Goal: Information Seeking & Learning: Check status

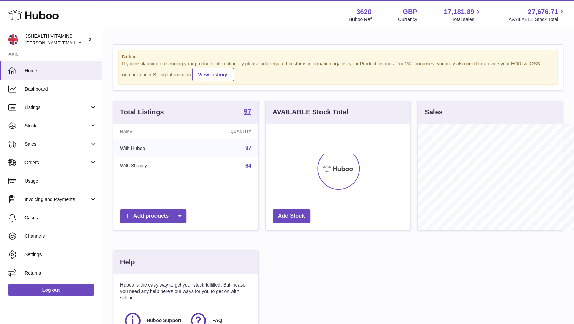
scroll to position [340127, 340088]
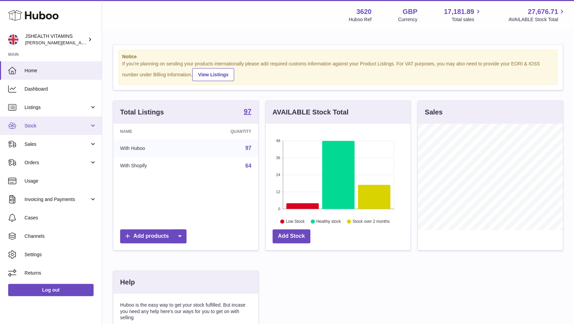
click at [58, 123] on span "Stock" at bounding box center [56, 125] width 65 height 6
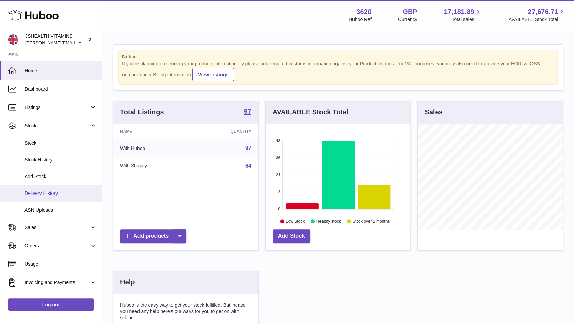
click at [54, 192] on span "Delivery History" at bounding box center [60, 193] width 72 height 6
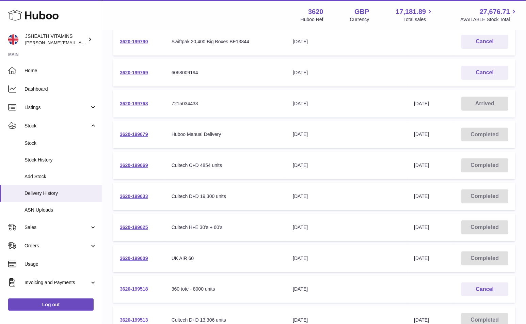
scroll to position [112, 0]
click at [135, 257] on link "3620-199609" at bounding box center [134, 256] width 28 height 5
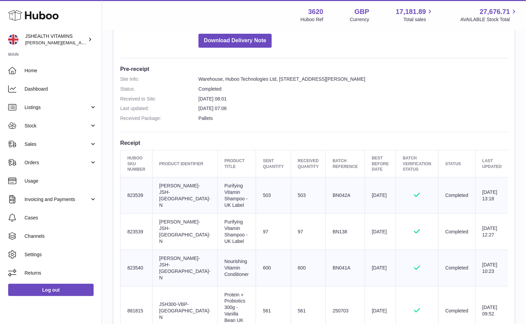
scroll to position [150, 0]
click at [177, 187] on td "Client Identifier SHAMP-JSH-UK-N" at bounding box center [184, 194] width 65 height 36
copy tr "SHAMP-JSH-UK-N"
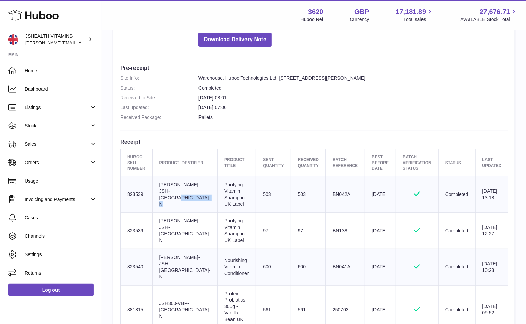
click at [166, 230] on td "Client Identifier SHAMP-JSH-UK-N" at bounding box center [184, 230] width 65 height 36
copy tr "SHAMP-JSH-UK-N"
click at [142, 188] on td "Huboo SKU Number 823539" at bounding box center [136, 194] width 32 height 36
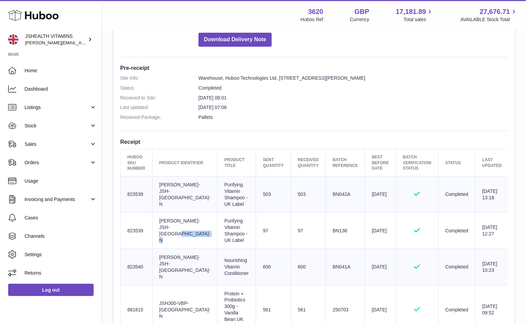
click at [142, 188] on td "Huboo SKU Number 823539" at bounding box center [136, 194] width 32 height 36
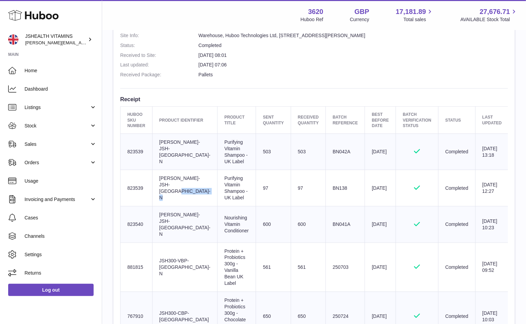
scroll to position [200, 0]
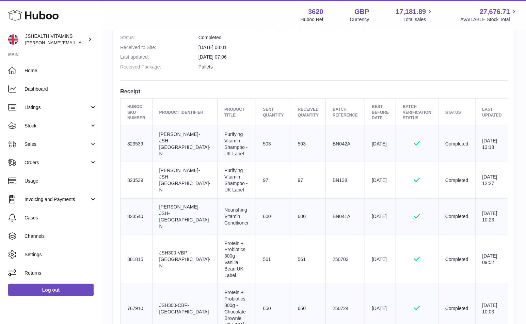
click at [182, 212] on td "Client Identifier CONDIT-JSH-UK-N" at bounding box center [184, 216] width 65 height 36
copy tr "CONDIT-JSH-UK-N"
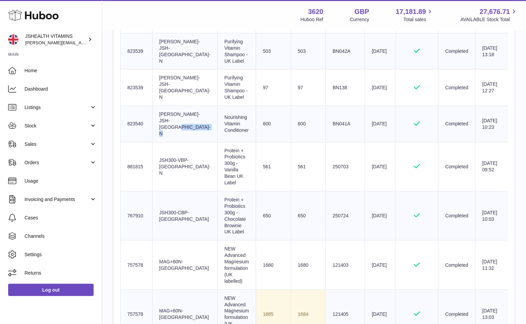
scroll to position [294, 0]
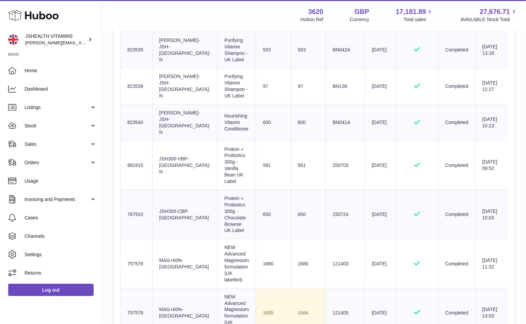
click at [174, 156] on td "Client Identifier JSH300-VBP-UK-N" at bounding box center [184, 165] width 65 height 49
copy tr "JSH300-VBP-UK-N"
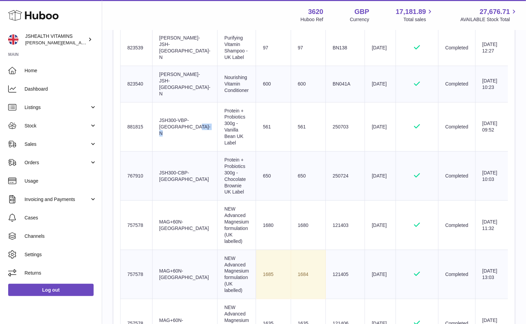
click at [165, 161] on td "Client Identifier JSH300-CBP-UK" at bounding box center [184, 175] width 65 height 49
copy tr "JSH300-CBP-UK"
click at [175, 200] on td "Client Identifier MAG+60N-UK" at bounding box center [184, 224] width 65 height 49
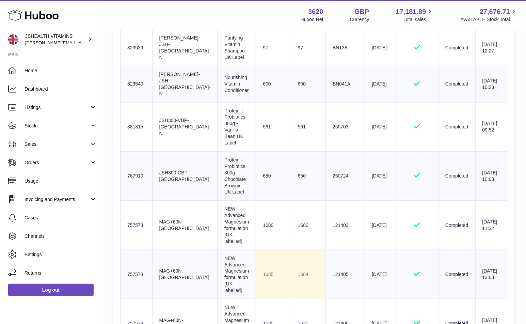
click at [175, 200] on td "Client Identifier MAG+60N-UK" at bounding box center [184, 224] width 65 height 49
copy tr "MAG+60N-UK"
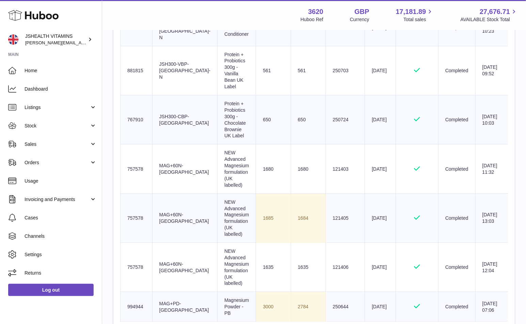
scroll to position [391, 0]
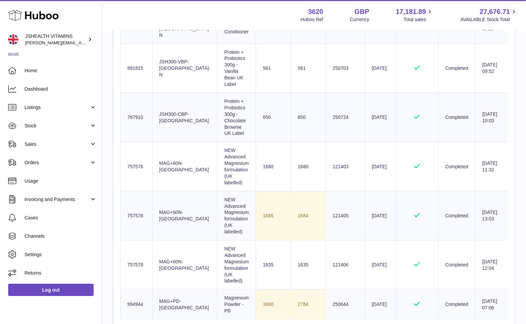
click at [171, 289] on td "Client Identifier MAG+PD-UK" at bounding box center [184, 304] width 65 height 30
copy tr "MAG+PD-UK"
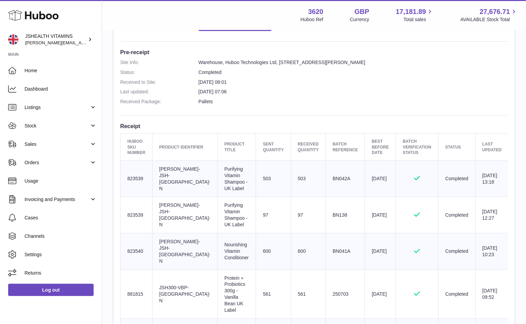
scroll to position [161, 0]
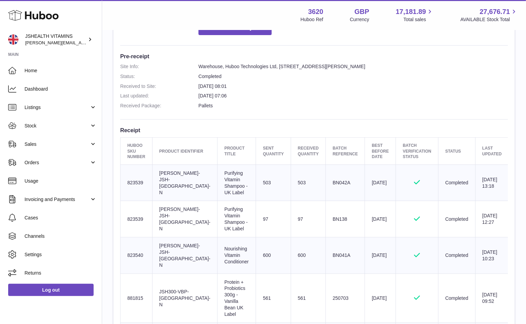
click at [179, 184] on td "Client Identifier SHAMP-JSH-UK-N" at bounding box center [184, 182] width 65 height 36
click at [133, 181] on td "Huboo SKU Number 823539" at bounding box center [136, 182] width 32 height 36
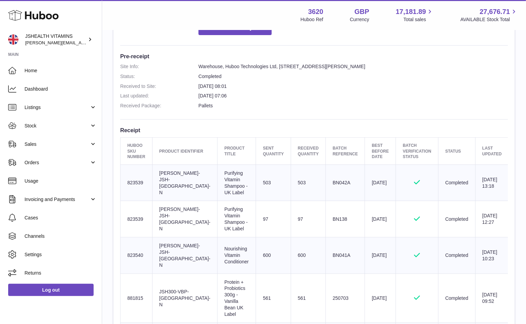
click at [334, 185] on td "Batch Reference BN042A" at bounding box center [345, 182] width 39 height 36
click at [332, 179] on td "Batch Reference BN042A" at bounding box center [345, 182] width 39 height 36
copy td "BN042A"
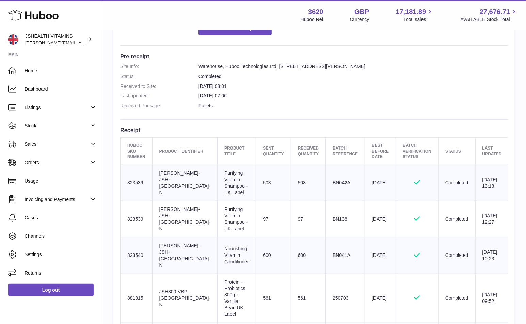
click at [326, 215] on td "Batch Reference BN138" at bounding box center [345, 219] width 39 height 36
copy td "BN138"
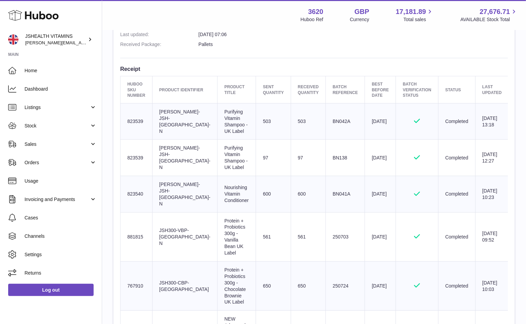
scroll to position [247, 0]
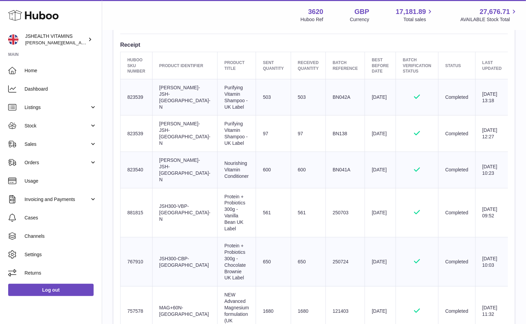
click at [328, 164] on td "Batch Reference BN041A" at bounding box center [345, 170] width 39 height 36
copy td "BN041A"
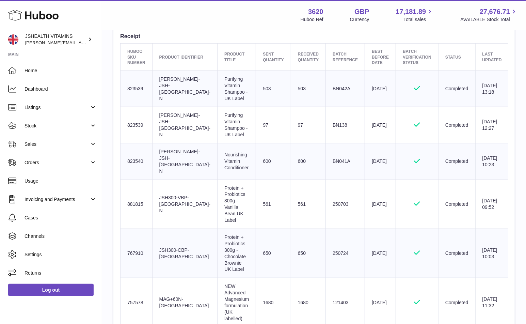
click at [327, 185] on td "Batch Reference 250703" at bounding box center [345, 203] width 39 height 49
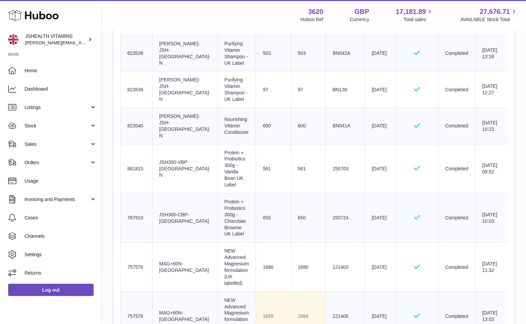
click at [331, 197] on td "Batch Reference 250724" at bounding box center [345, 217] width 39 height 49
click at [332, 193] on td "Batch Reference 250724" at bounding box center [345, 217] width 39 height 49
click at [291, 193] on td "650" at bounding box center [308, 217] width 35 height 49
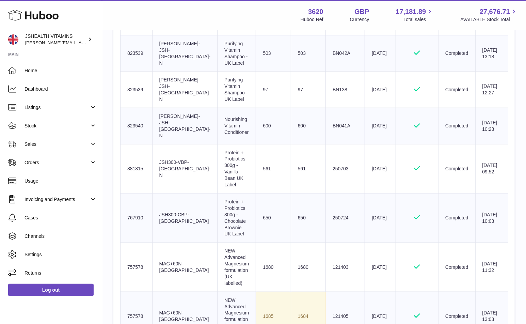
click at [291, 193] on td "650" at bounding box center [308, 217] width 35 height 49
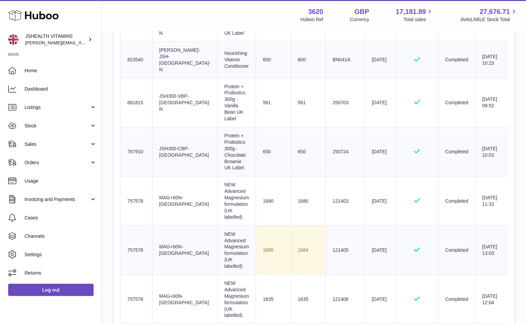
scroll to position [360, 0]
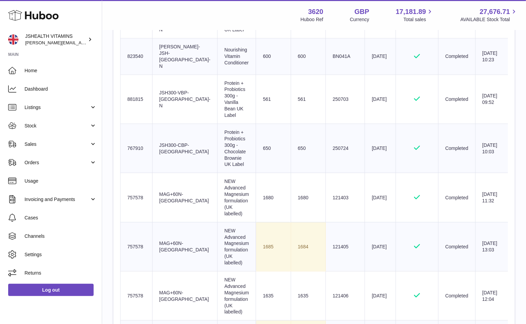
click at [336, 173] on td "Batch Reference 121403" at bounding box center [345, 197] width 39 height 49
click at [291, 173] on td "1680" at bounding box center [308, 197] width 35 height 49
click at [256, 222] on td "Sent Quantity 1685" at bounding box center [273, 246] width 35 height 49
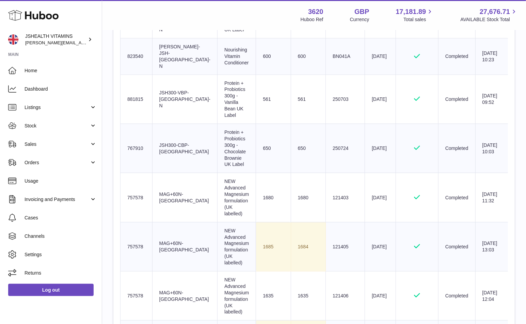
click at [256, 222] on td "Sent Quantity 1685" at bounding box center [273, 246] width 35 height 49
click at [326, 222] on td "Batch Reference 121405" at bounding box center [345, 246] width 39 height 49
click at [330, 271] on td "Batch Reference 121406" at bounding box center [345, 295] width 39 height 49
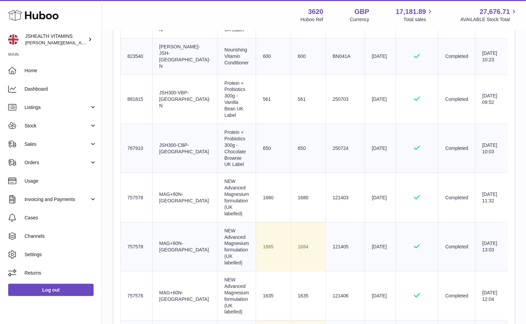
click at [331, 173] on td "Batch Reference 121403" at bounding box center [345, 197] width 39 height 49
click at [332, 173] on td "Batch Reference 121403" at bounding box center [345, 197] width 39 height 49
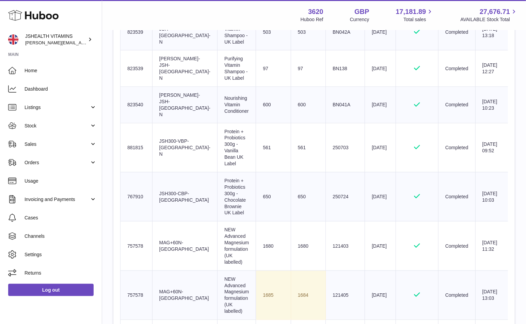
scroll to position [300, 0]
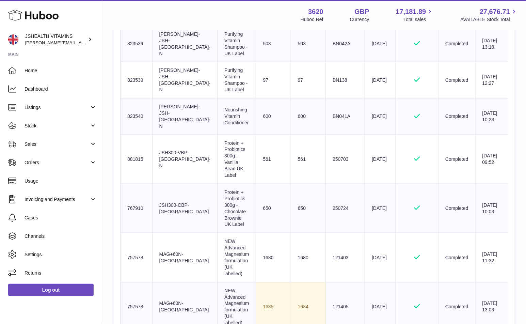
click at [294, 233] on td "1680" at bounding box center [308, 257] width 35 height 49
click at [294, 282] on td "1684" at bounding box center [308, 306] width 35 height 49
click at [332, 282] on td "Batch Reference 121405" at bounding box center [345, 306] width 39 height 49
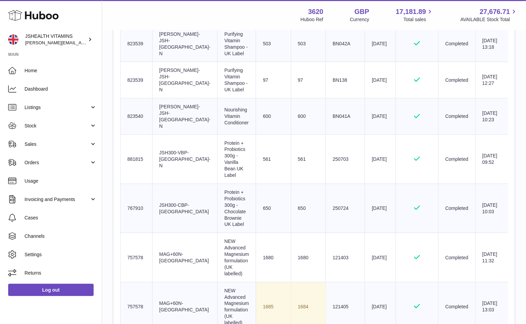
click at [332, 282] on td "Batch Reference 121405" at bounding box center [345, 306] width 39 height 49
click at [291, 282] on td "1684" at bounding box center [308, 306] width 35 height 49
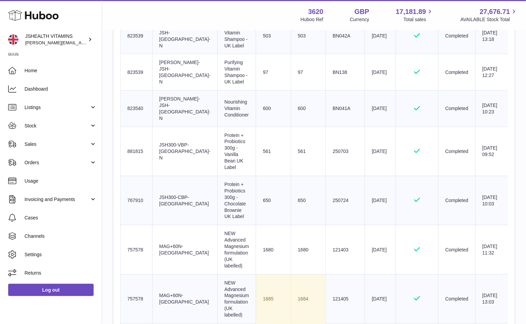
scroll to position [312, 0]
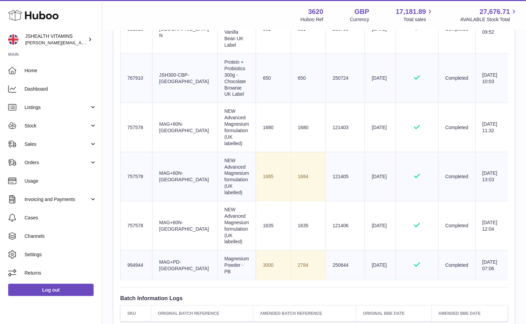
scroll to position [443, 0]
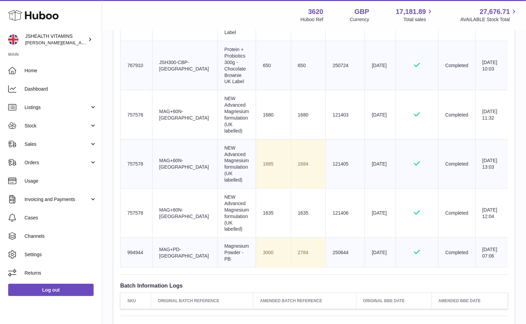
click at [219, 237] on td "Product title Magnesium Powder - PB" at bounding box center [236, 252] width 38 height 30
click at [176, 237] on td "Client Identifier MAG+PD-UK" at bounding box center [184, 252] width 65 height 30
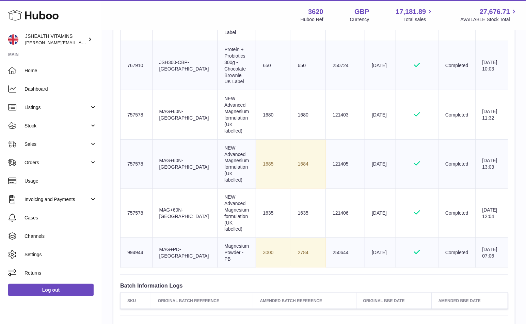
click at [326, 237] on td "Batch Reference 250644" at bounding box center [345, 252] width 39 height 30
click at [258, 237] on td "Sent Quantity 3000" at bounding box center [273, 252] width 35 height 30
click at [291, 237] on td "2784" at bounding box center [308, 252] width 35 height 30
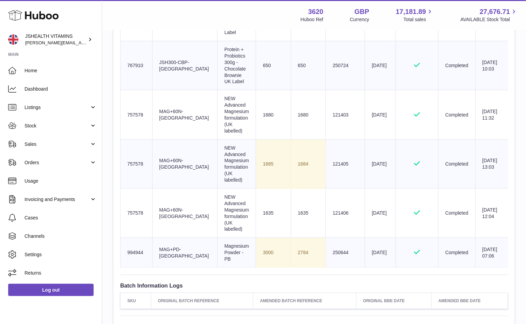
click at [291, 237] on td "2784" at bounding box center [308, 252] width 35 height 30
click at [256, 237] on td "Sent Quantity 3000" at bounding box center [273, 252] width 35 height 30
click at [256, 139] on td "Sent Quantity 1685" at bounding box center [273, 163] width 35 height 49
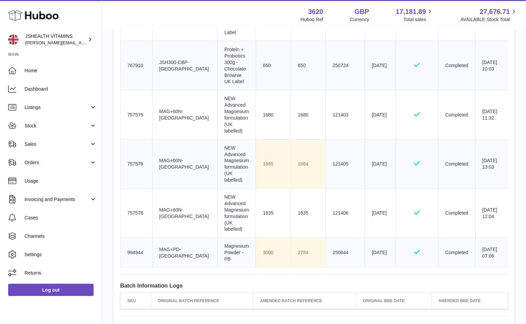
click at [291, 139] on td "1684" at bounding box center [308, 163] width 35 height 49
click at [336, 139] on td "Batch Reference 121405" at bounding box center [345, 163] width 39 height 49
click at [171, 237] on td "Client Identifier MAG+PD-UK" at bounding box center [184, 252] width 65 height 30
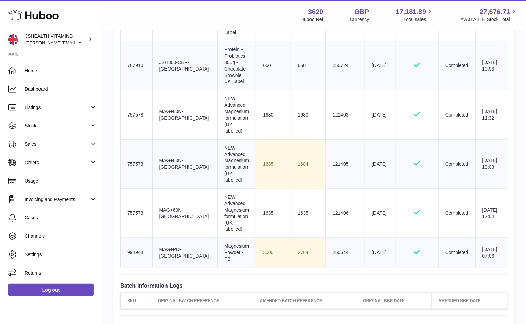
click at [171, 237] on td "Client Identifier MAG+PD-UK" at bounding box center [184, 252] width 65 height 30
click at [257, 237] on td "Sent Quantity 3000" at bounding box center [273, 252] width 35 height 30
click at [291, 237] on td "2784" at bounding box center [308, 252] width 35 height 30
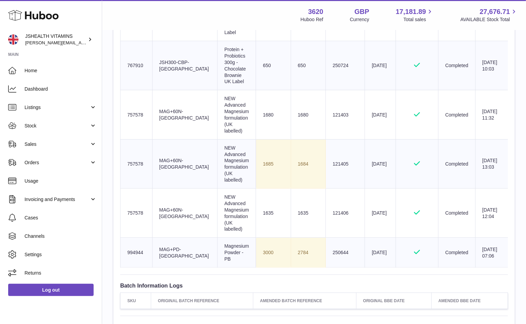
click at [291, 237] on td "2784" at bounding box center [308, 252] width 35 height 30
click at [327, 237] on td "Batch Reference 250644" at bounding box center [345, 252] width 39 height 30
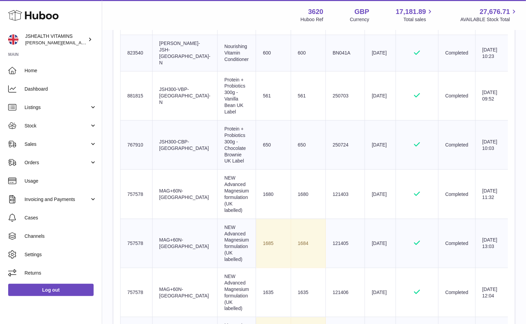
scroll to position [0, 0]
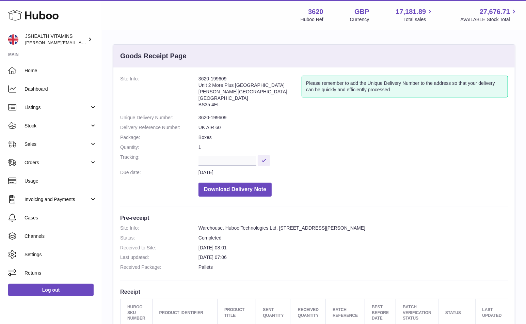
click at [214, 128] on dd "UK AIR 60" at bounding box center [352, 127] width 309 height 6
click at [211, 131] on dl "Site Info: 3620-199609 Unit 2 More Plus Central Park Hudson Ave Severn Beach BS…" at bounding box center [314, 138] width 388 height 124
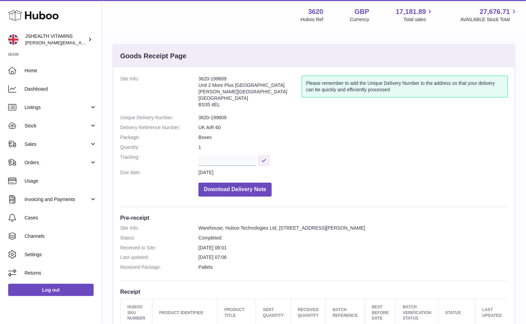
click at [213, 117] on dd "3620-199609" at bounding box center [352, 117] width 309 height 6
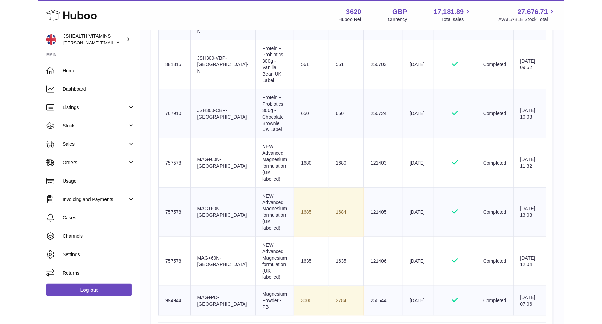
scroll to position [382, 0]
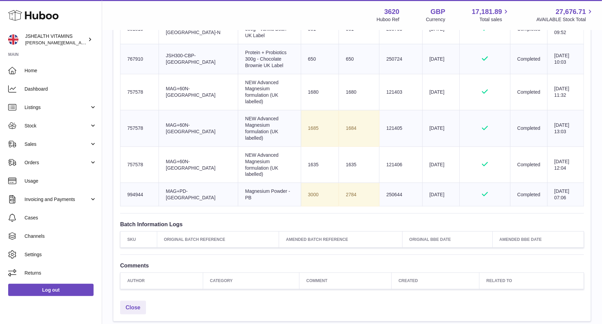
click at [301, 183] on td "Sent Quantity 3000" at bounding box center [320, 194] width 38 height 23
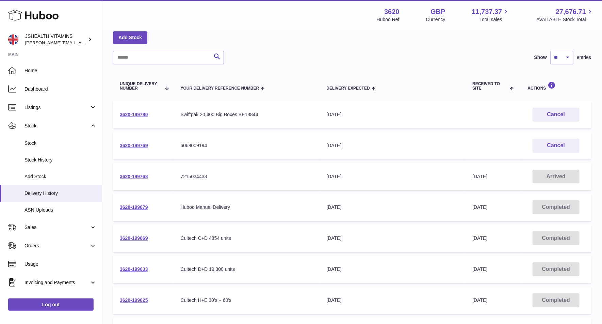
scroll to position [35, 0]
click at [142, 173] on link "3620-199768" at bounding box center [134, 175] width 28 height 5
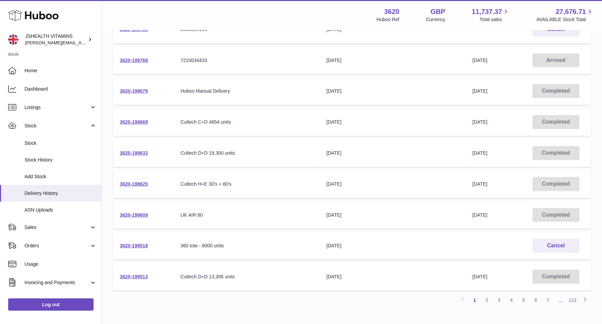
scroll to position [191, 0]
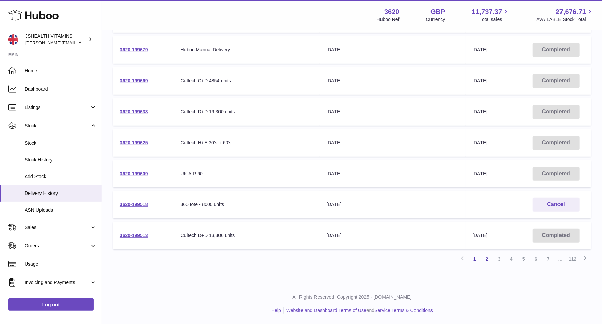
click at [484, 259] on link "2" at bounding box center [487, 258] width 12 height 12
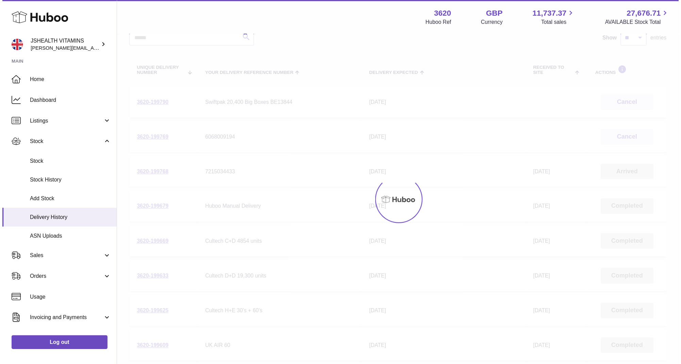
scroll to position [31, 0]
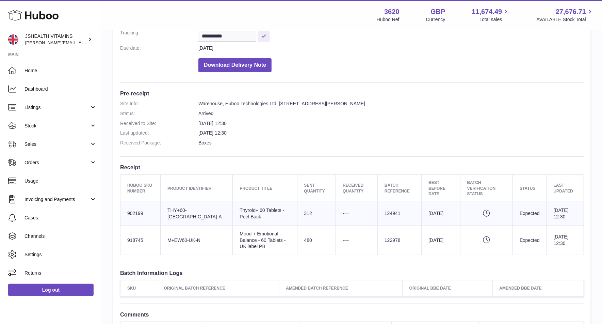
scroll to position [129, 0]
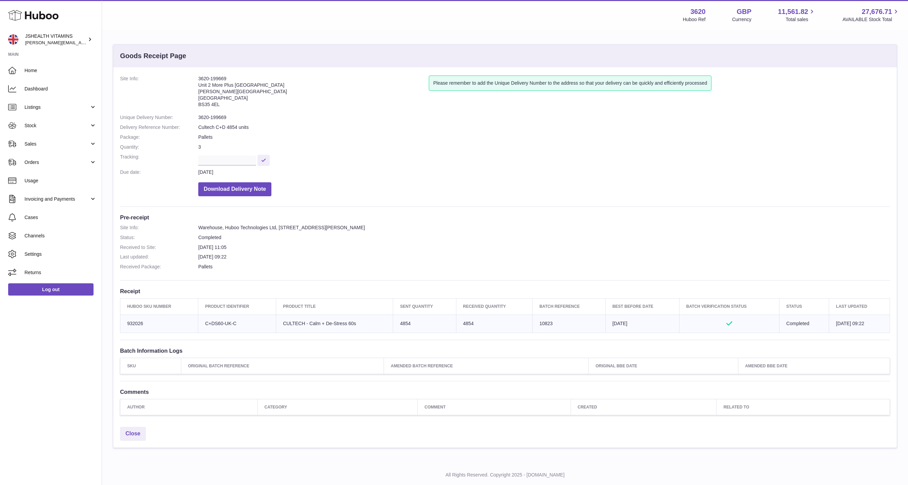
click at [225, 321] on td "Client Identifier C+DS60-UK-C" at bounding box center [237, 324] width 78 height 18
copy tr "C+DS60-UK-C"
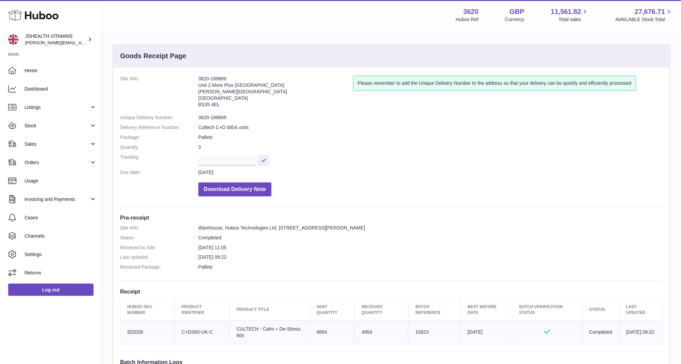
click at [310, 323] on td "Sent Quantity 4854" at bounding box center [332, 331] width 45 height 23
click at [316, 323] on td "Sent Quantity 4854" at bounding box center [332, 331] width 45 height 23
copy td "4854"
click at [418, 323] on td "Batch Reference 10823" at bounding box center [435, 331] width 52 height 23
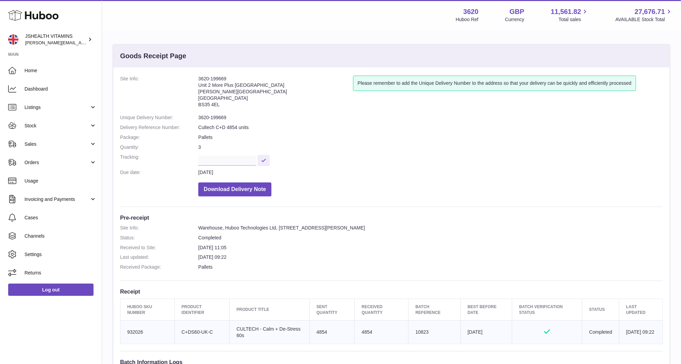
click at [418, 323] on td "Batch Reference 10823" at bounding box center [435, 331] width 52 height 23
copy td "10823"
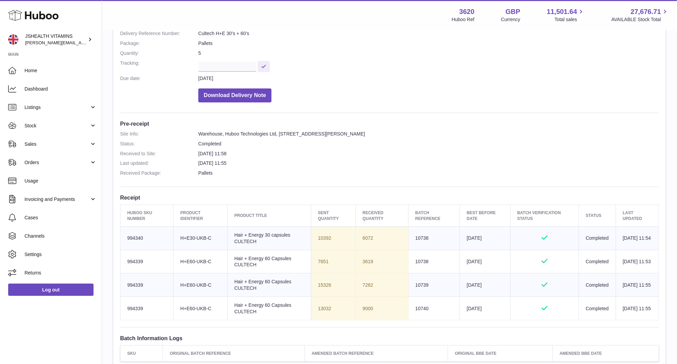
scroll to position [97, 0]
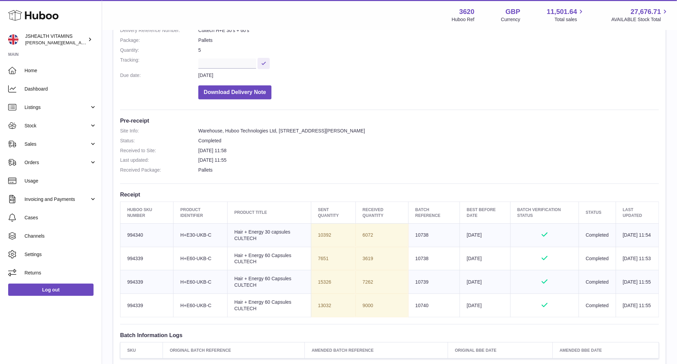
click at [360, 232] on td "6072" at bounding box center [382, 234] width 53 height 23
click at [404, 162] on dd "27th Aug 2025 11:55" at bounding box center [428, 160] width 461 height 6
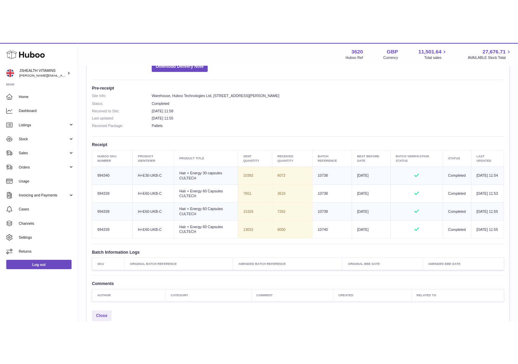
scroll to position [52, 0]
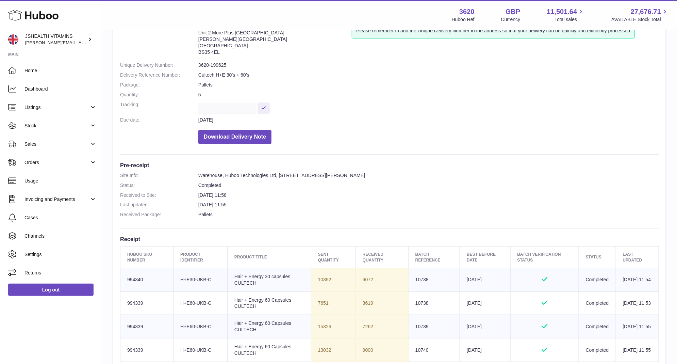
click at [213, 66] on dd "3620-199625" at bounding box center [428, 65] width 461 height 6
copy dl "3620-199625"
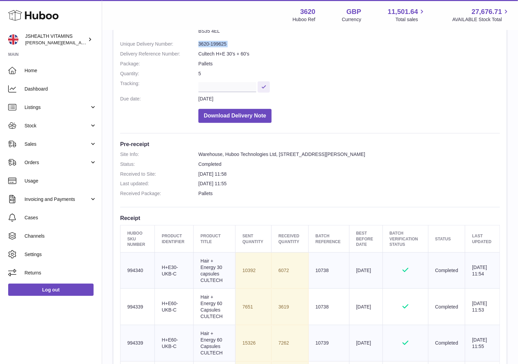
scroll to position [55, 0]
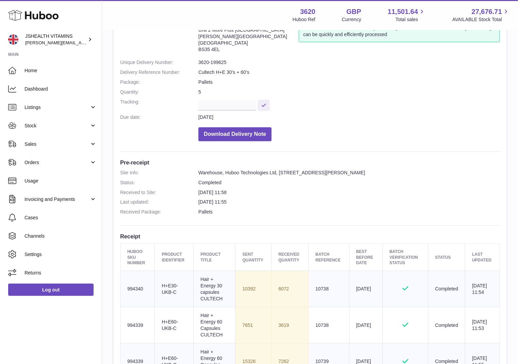
click at [223, 57] on dl "Site Info: 3620-199625 Unit 2 More Plus Central Park Hudson Ave Severn Beach BS…" at bounding box center [310, 82] width 380 height 124
copy dl "3620-199625"
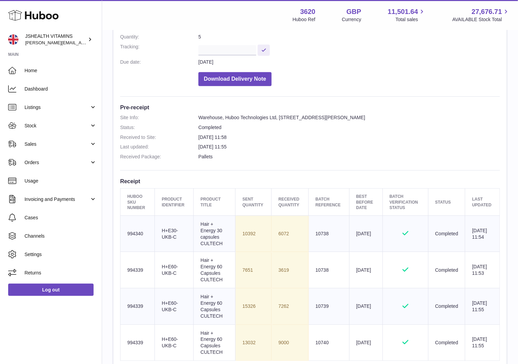
scroll to position [138, 0]
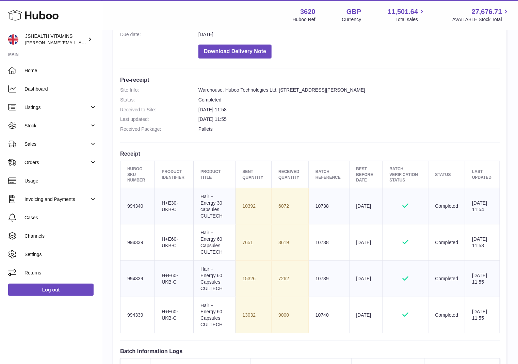
click at [283, 210] on td "6072" at bounding box center [290, 206] width 37 height 36
click at [319, 207] on td "Batch Reference 10738" at bounding box center [329, 206] width 40 height 36
copy td "10738"
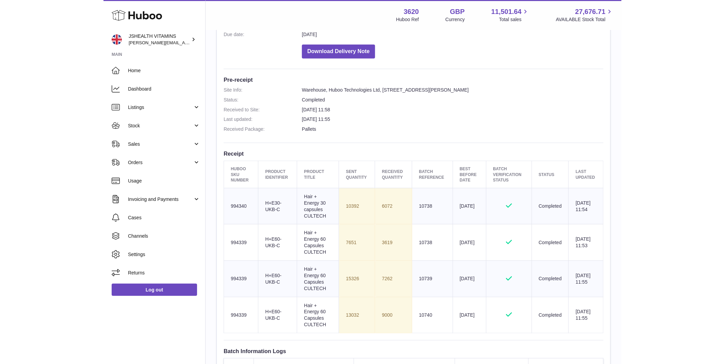
scroll to position [75, 0]
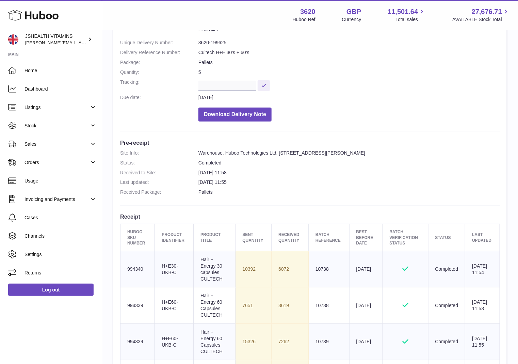
click at [309, 101] on dl "Site Info: 3620-199625 Unit 2 More Plus Central Park Hudson Ave Severn Beach BS…" at bounding box center [310, 63] width 380 height 124
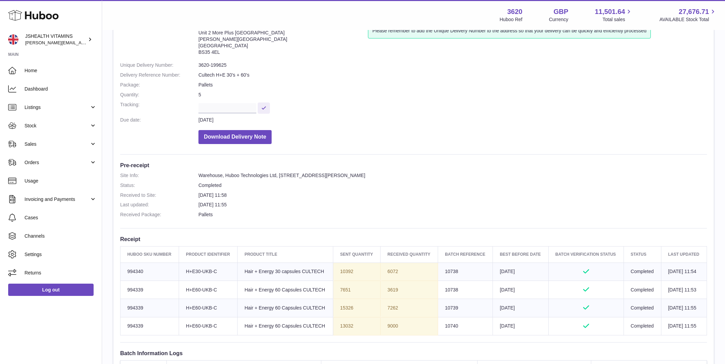
scroll to position [51, 0]
click at [212, 68] on dd "3620-199625" at bounding box center [452, 66] width 508 height 6
copy dl "3620-199625"
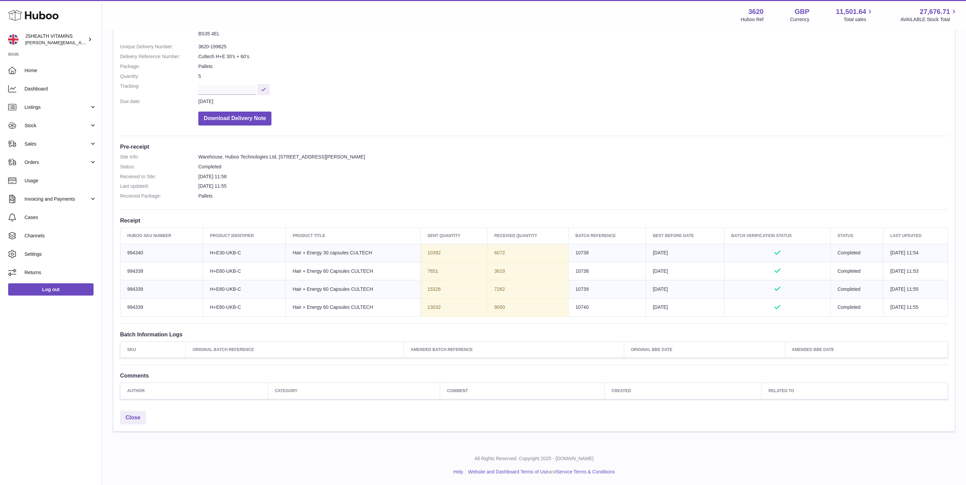
click at [602, 159] on dd "Warehouse, Huboo Technologies Ltd, Unit 2, More Plus Central Park, Hudson Avenu…" at bounding box center [573, 157] width 750 height 6
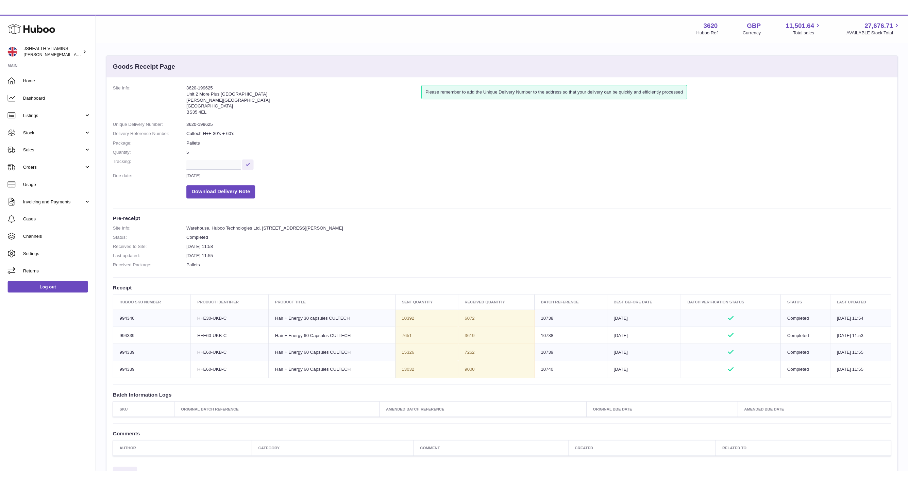
scroll to position [0, 0]
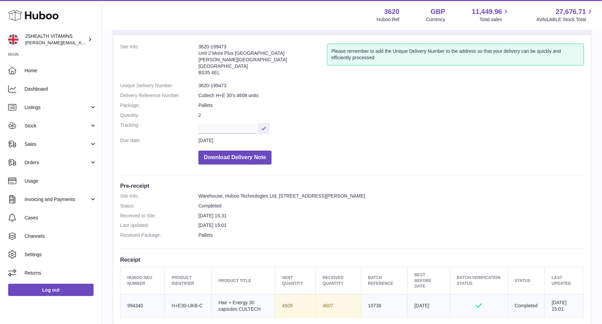
scroll to position [31, 0]
click at [219, 86] on dd "3620-199473" at bounding box center [390, 86] width 385 height 6
copy dl "3620-199473"
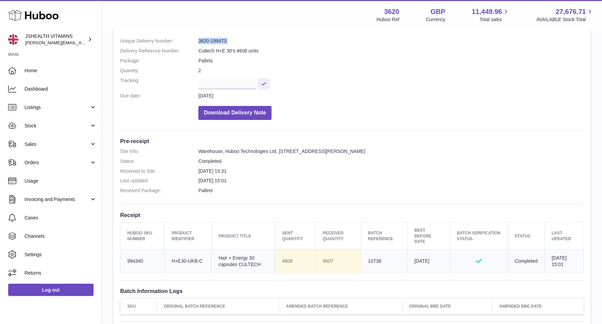
scroll to position [82, 0]
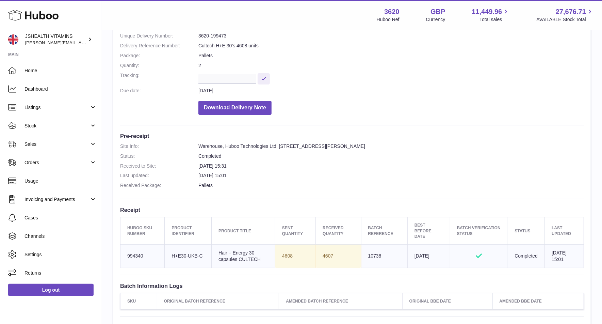
click at [194, 252] on td "Client Identifier H+E30-UKB-C" at bounding box center [188, 255] width 47 height 23
copy tr "H+E30-UKB-C"
click at [286, 253] on td "Sent Quantity 4608" at bounding box center [295, 255] width 40 height 23
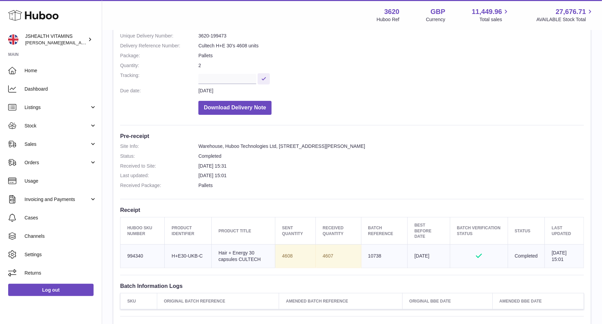
click at [286, 253] on td "Sent Quantity 4608" at bounding box center [295, 255] width 40 height 23
copy td "4608"
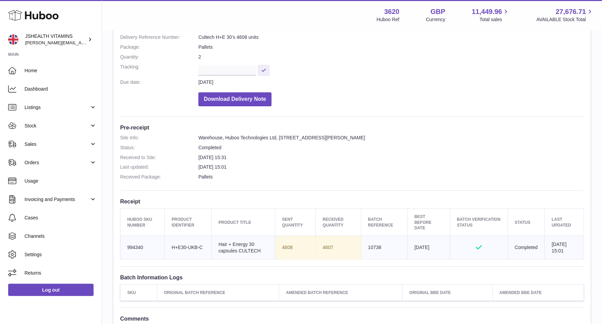
click at [187, 247] on td "Client Identifier H+E30-UKB-C" at bounding box center [188, 246] width 47 height 23
click at [129, 244] on td "Huboo SKU Number 994340" at bounding box center [142, 246] width 44 height 23
click at [367, 248] on td "Batch Reference 10738" at bounding box center [384, 246] width 46 height 23
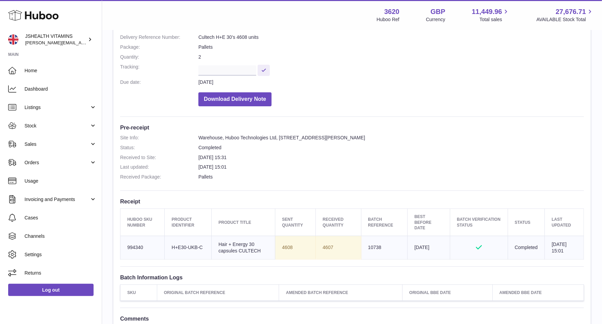
copy td "10738"
click at [284, 244] on td "Sent Quantity 4608" at bounding box center [295, 246] width 40 height 23
copy td "4608"
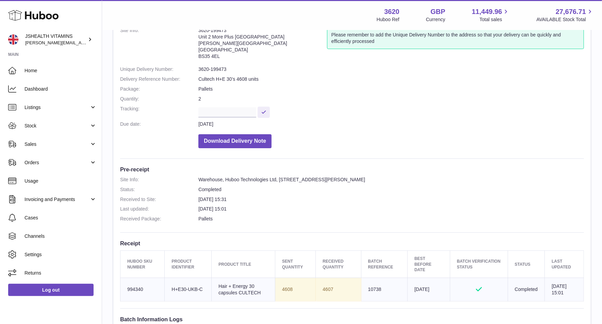
click at [214, 69] on dd "3620-199473" at bounding box center [390, 69] width 385 height 6
copy dl "3620-199473"
click at [279, 287] on td "Sent Quantity 4608" at bounding box center [295, 288] width 40 height 23
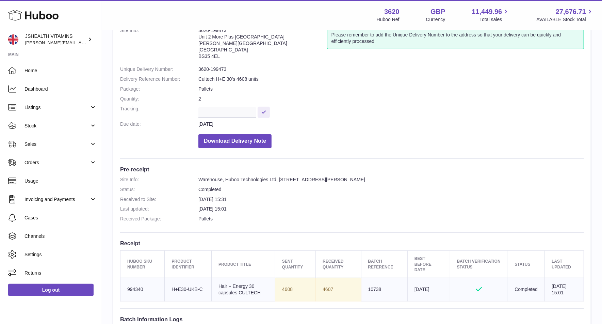
click at [279, 287] on td "Sent Quantity 4608" at bounding box center [295, 288] width 40 height 23
copy td "4608"
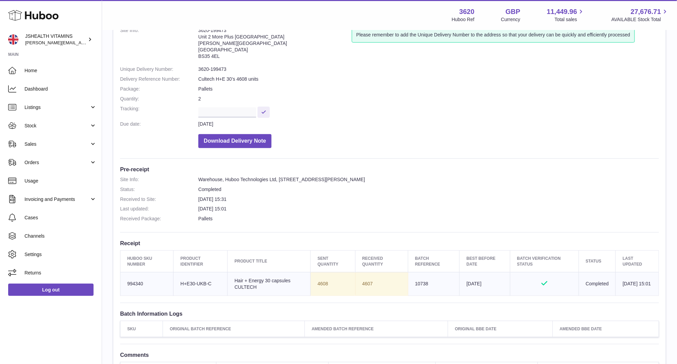
click at [381, 164] on div "Site Info: 3620-199473 Unit 2 More Plus Central Park Hudson Ave Severn Beach BS…" at bounding box center [389, 202] width 553 height 367
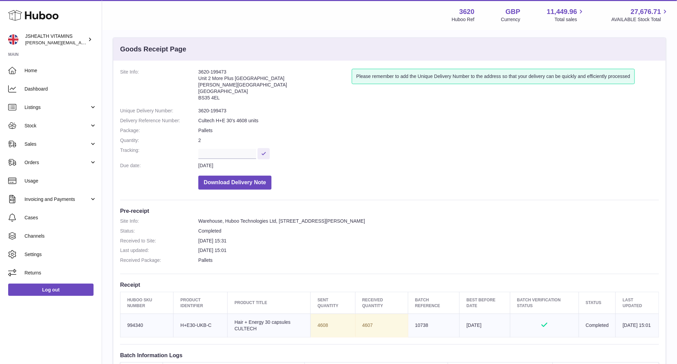
scroll to position [13, 0]
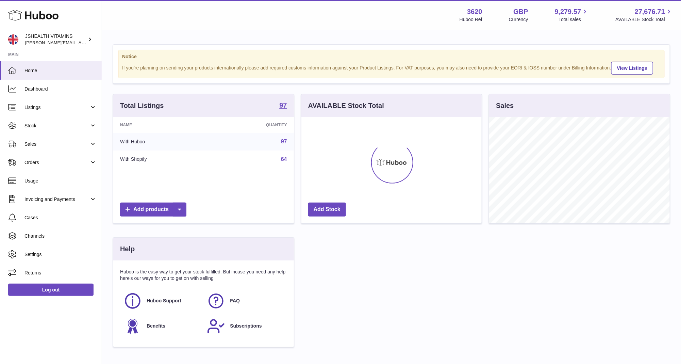
scroll to position [106, 181]
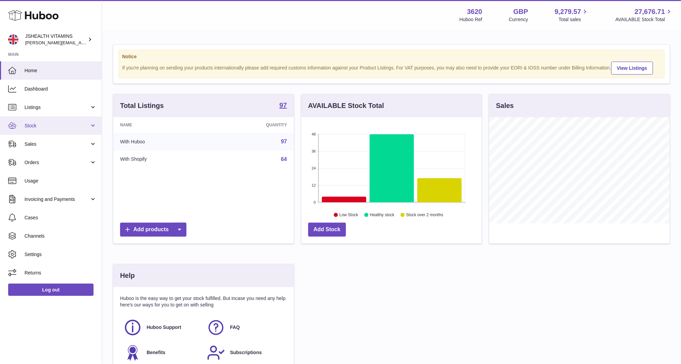
click at [63, 131] on link "Stock" at bounding box center [51, 125] width 102 height 18
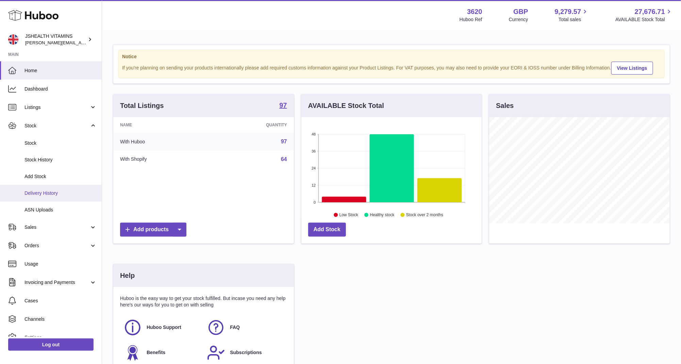
click at [53, 196] on link "Delivery History" at bounding box center [51, 193] width 102 height 17
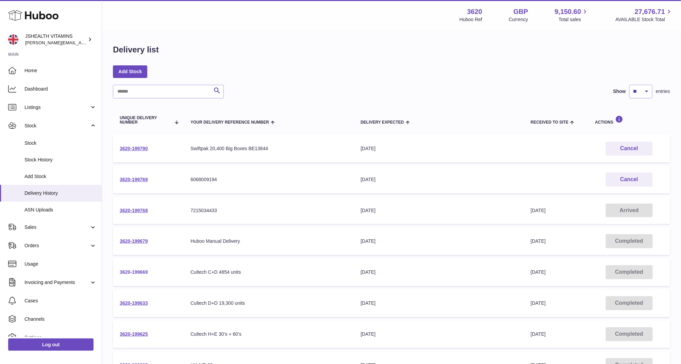
click at [134, 269] on link "3620-199669" at bounding box center [134, 271] width 28 height 5
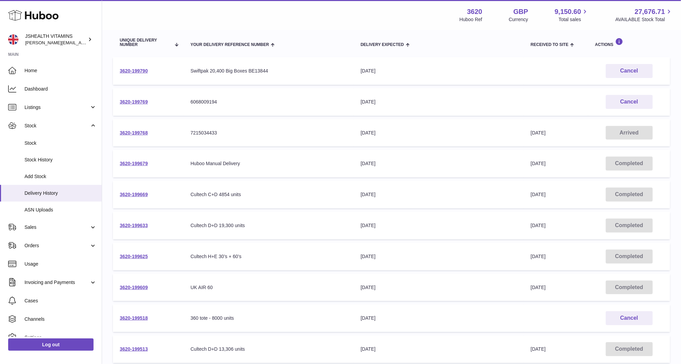
scroll to position [149, 0]
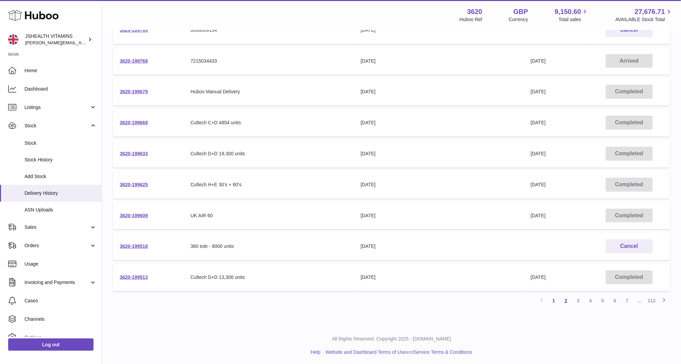
click at [563, 298] on link "2" at bounding box center [566, 300] width 12 height 12
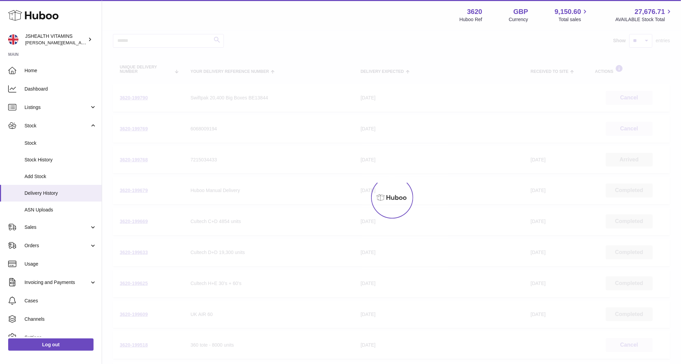
scroll to position [31, 0]
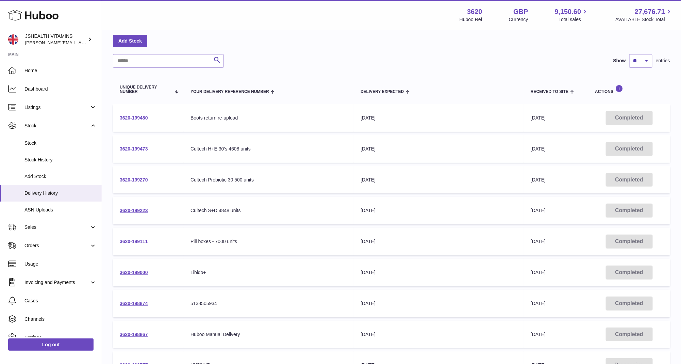
click at [139, 241] on link "3620-199111" at bounding box center [134, 241] width 28 height 5
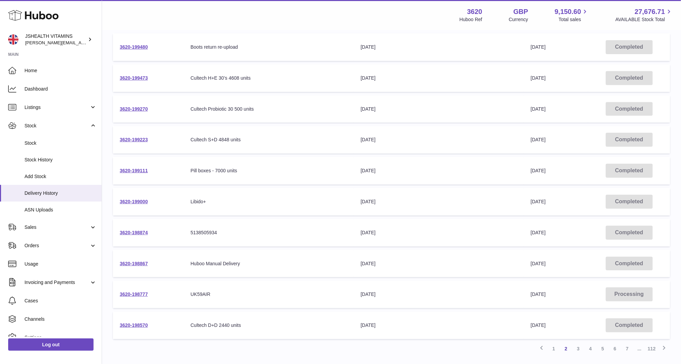
scroll to position [112, 0]
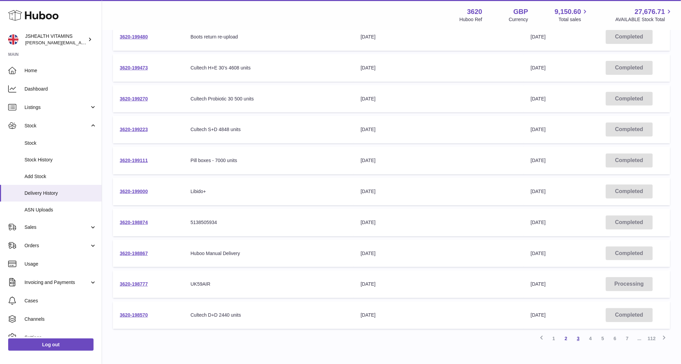
click at [579, 336] on link "3" at bounding box center [578, 338] width 12 height 12
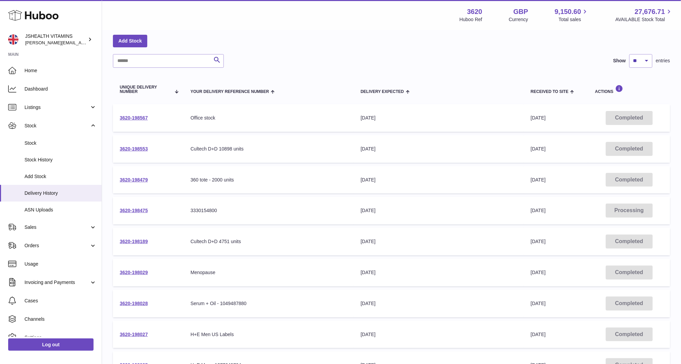
scroll to position [149, 0]
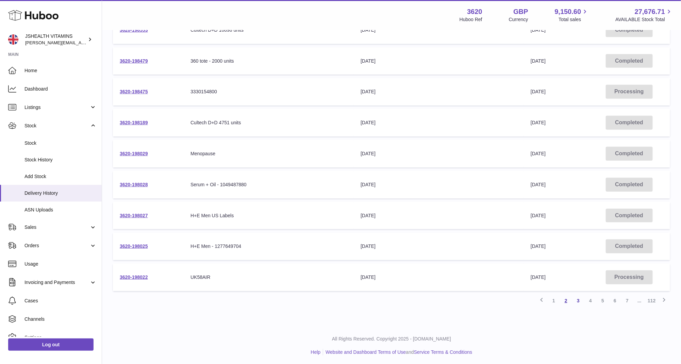
click at [571, 301] on link "2" at bounding box center [566, 300] width 12 height 12
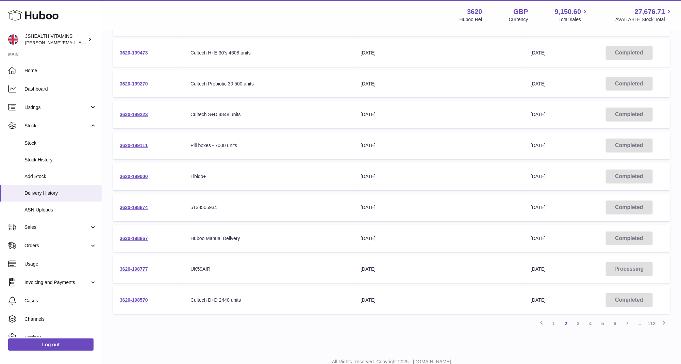
scroll to position [125, 0]
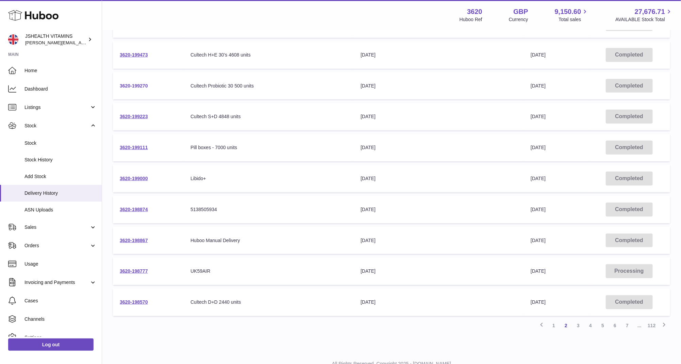
click at [141, 87] on link "3620-199270" at bounding box center [134, 85] width 28 height 5
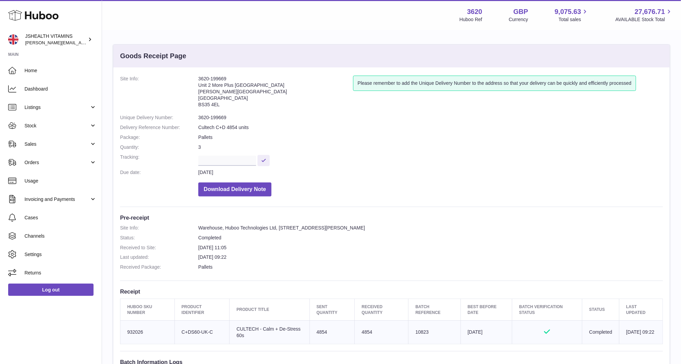
click at [317, 330] on td "Sent Quantity 4854" at bounding box center [332, 331] width 45 height 23
copy td "4854"
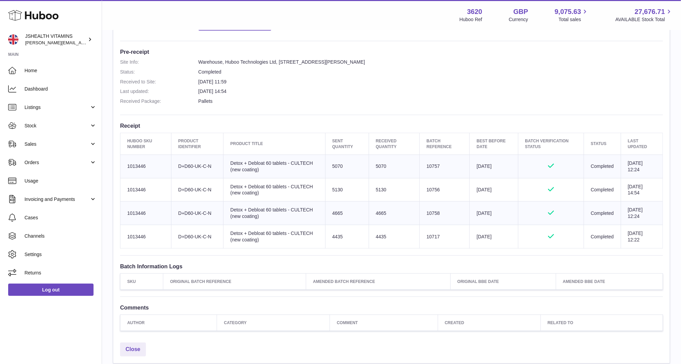
scroll to position [169, 0]
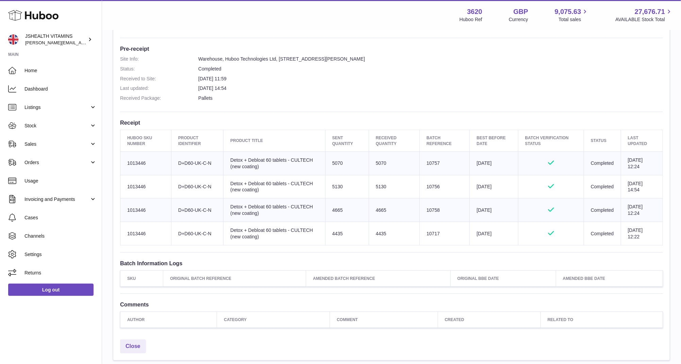
click at [373, 162] on td "5070" at bounding box center [394, 162] width 51 height 23
copy td "5070"
click at [371, 190] on td "5130" at bounding box center [394, 186] width 51 height 23
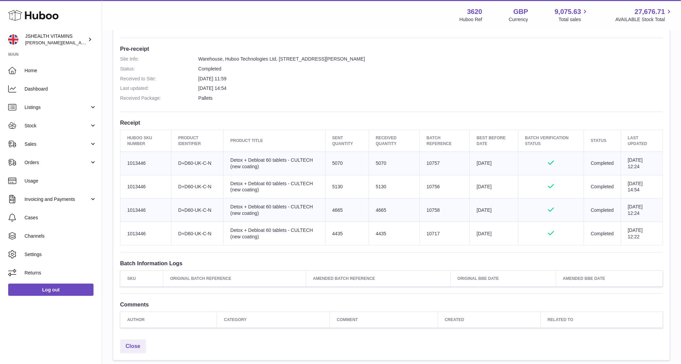
click at [373, 186] on td "5130" at bounding box center [394, 186] width 51 height 23
copy td "5130"
click at [374, 210] on td "4665" at bounding box center [394, 209] width 51 height 23
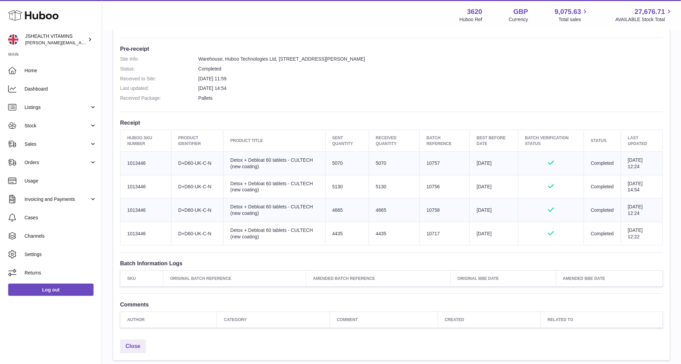
copy td "4665"
click at [373, 232] on td "4435" at bounding box center [394, 233] width 51 height 23
copy td "4435"
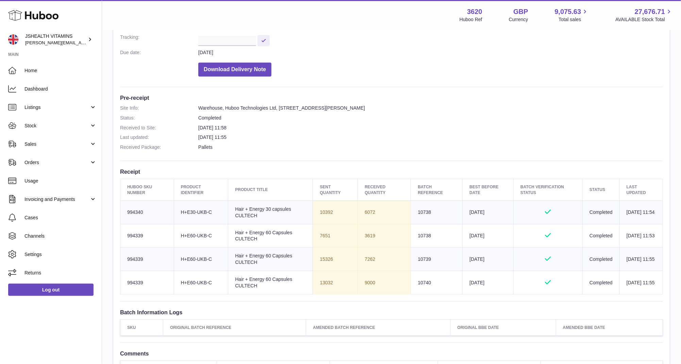
scroll to position [132, 0]
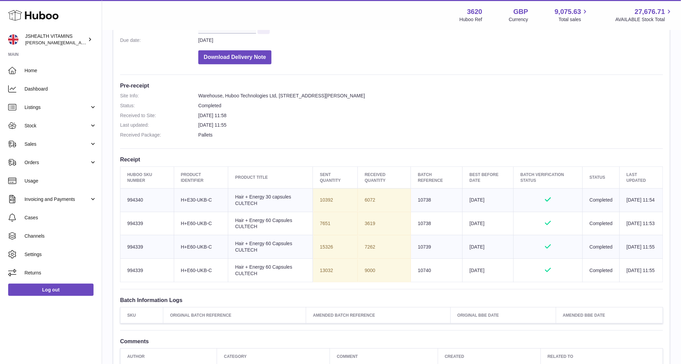
click at [323, 198] on td "Sent Quantity 10392" at bounding box center [335, 199] width 45 height 23
copy td "10392"
click at [320, 223] on td "Sent Quantity 7651" at bounding box center [335, 223] width 45 height 23
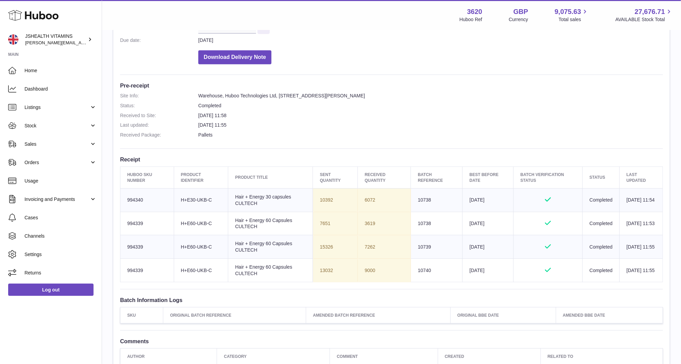
copy td "7651"
click at [320, 246] on td "Sent Quantity 15326" at bounding box center [335, 246] width 45 height 23
copy td "15326"
click at [323, 268] on td "Sent Quantity 13032" at bounding box center [335, 270] width 45 height 23
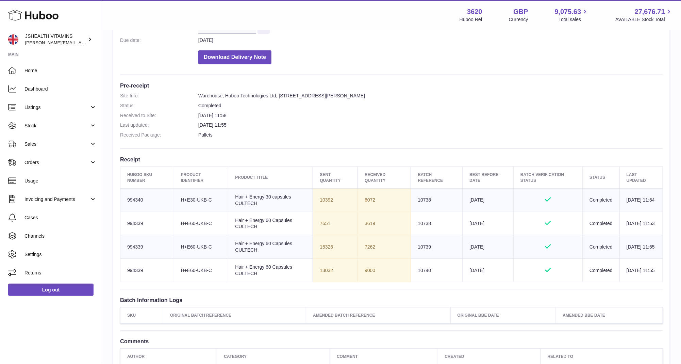
click at [323, 268] on td "Sent Quantity 13032" at bounding box center [335, 270] width 45 height 23
copy td "13032"
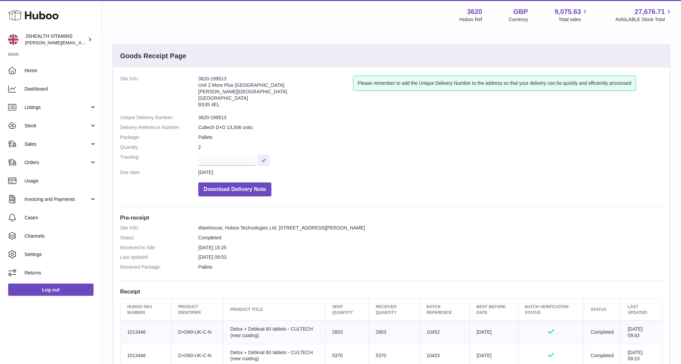
scroll to position [123, 0]
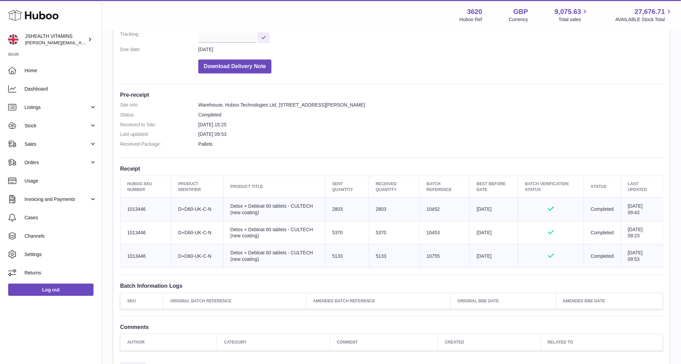
click at [372, 208] on td "2803" at bounding box center [394, 208] width 51 height 23
copy td "2803"
click at [377, 234] on td "5370" at bounding box center [394, 232] width 51 height 23
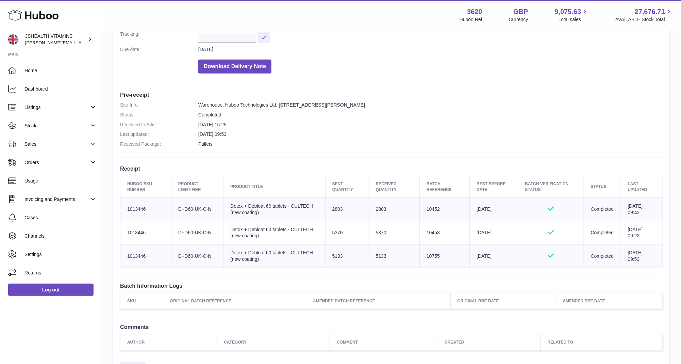
copy td "5370"
click at [379, 255] on td "5133" at bounding box center [394, 255] width 51 height 23
copy td "5133"
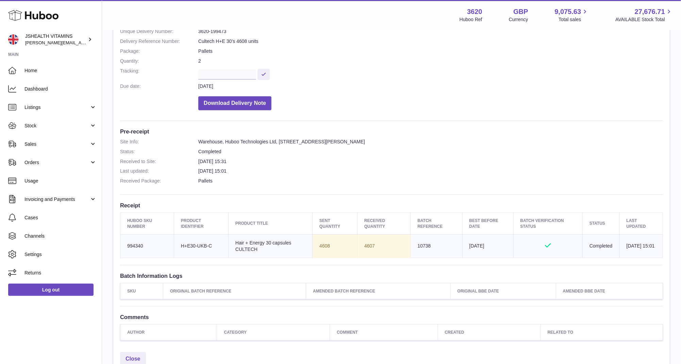
scroll to position [87, 0]
click at [362, 243] on td "4607" at bounding box center [383, 244] width 53 height 23
copy td "4607"
click at [316, 240] on td "Sent Quantity 4608" at bounding box center [335, 244] width 45 height 23
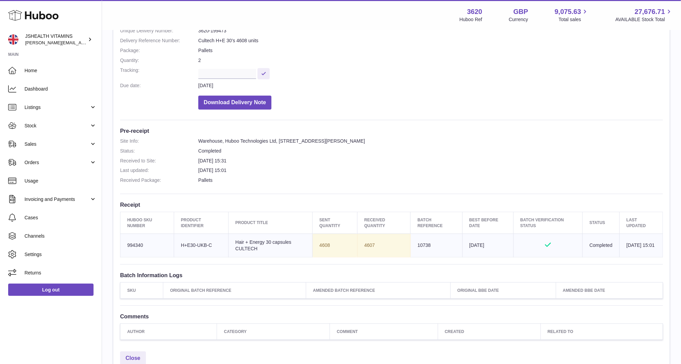
click at [316, 240] on td "Sent Quantity 4608" at bounding box center [335, 244] width 45 height 23
copy td "4608"
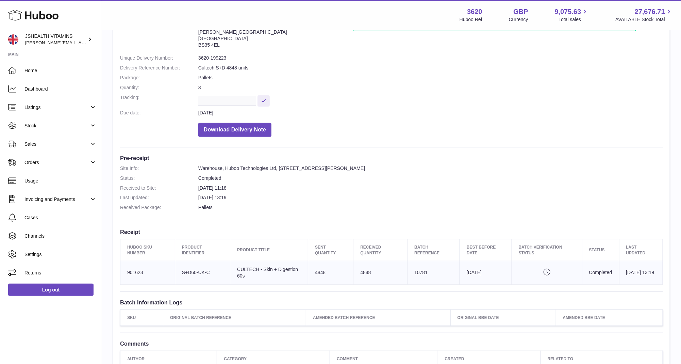
scroll to position [69, 0]
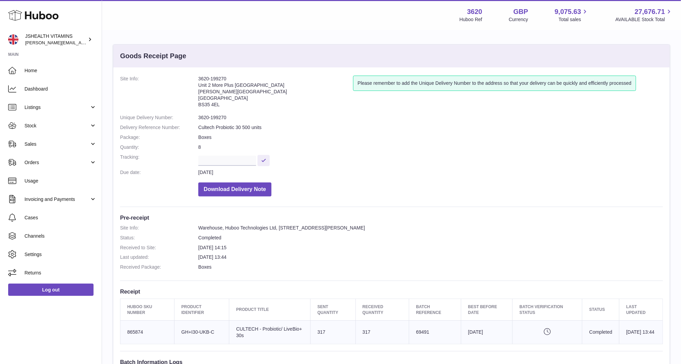
click at [318, 330] on td "Sent Quantity 317" at bounding box center [333, 331] width 45 height 23
copy td "317"
